Goal: Information Seeking & Learning: Learn about a topic

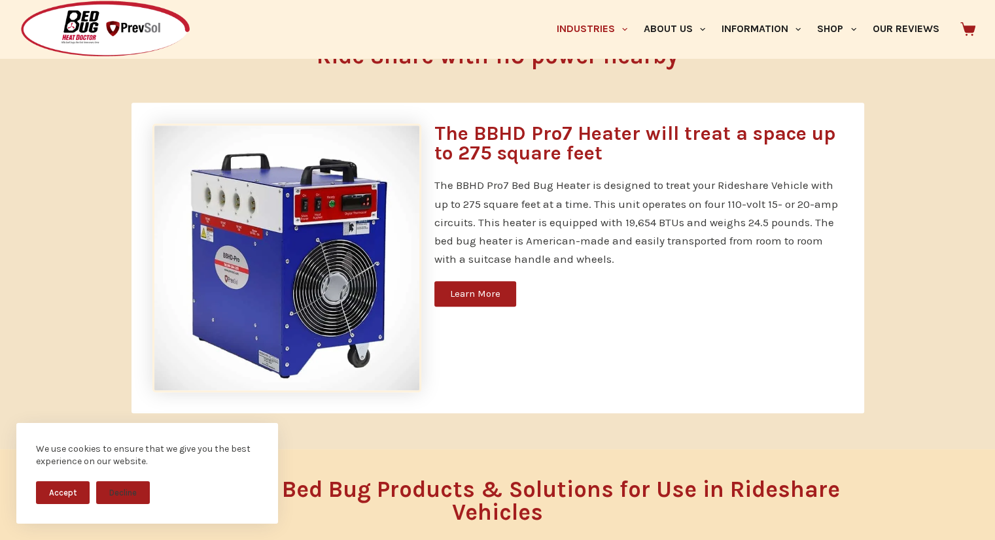
scroll to position [780, 0]
click at [473, 296] on span "Learn More" at bounding box center [475, 295] width 50 height 10
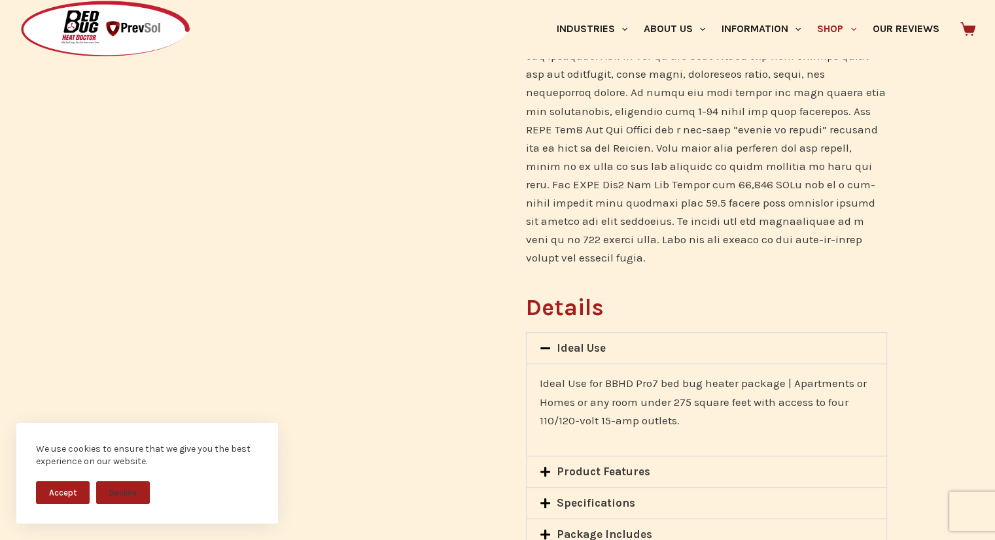
scroll to position [608, 0]
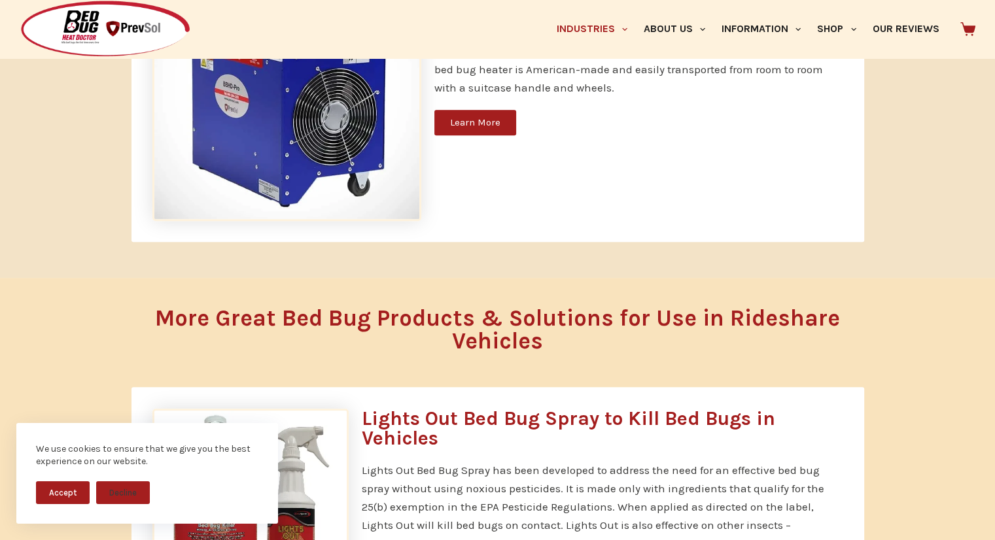
scroll to position [953, 0]
